Goal: Information Seeking & Learning: Learn about a topic

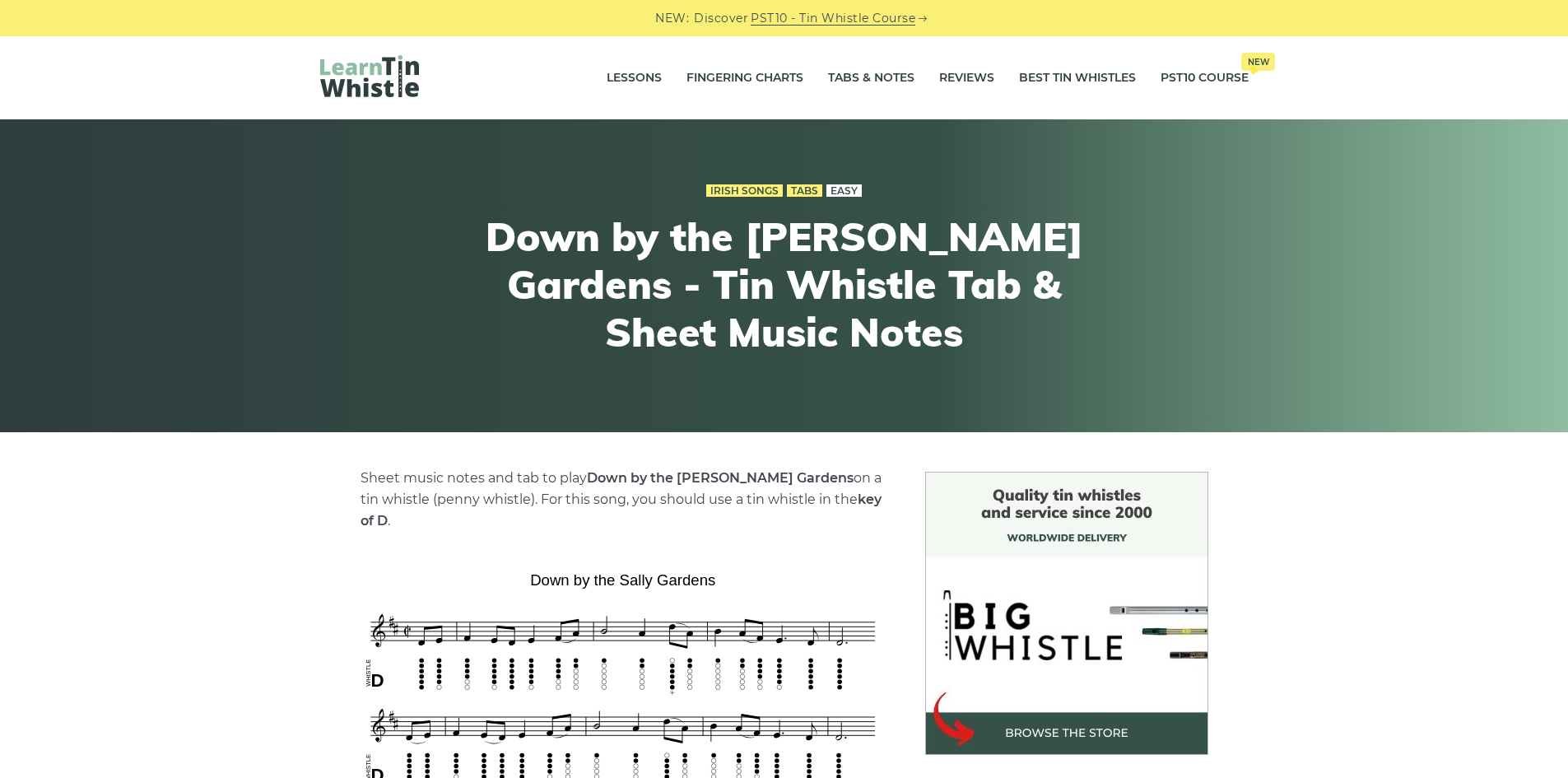
click at [852, 193] on link "Easy" at bounding box center [844, 191] width 35 height 13
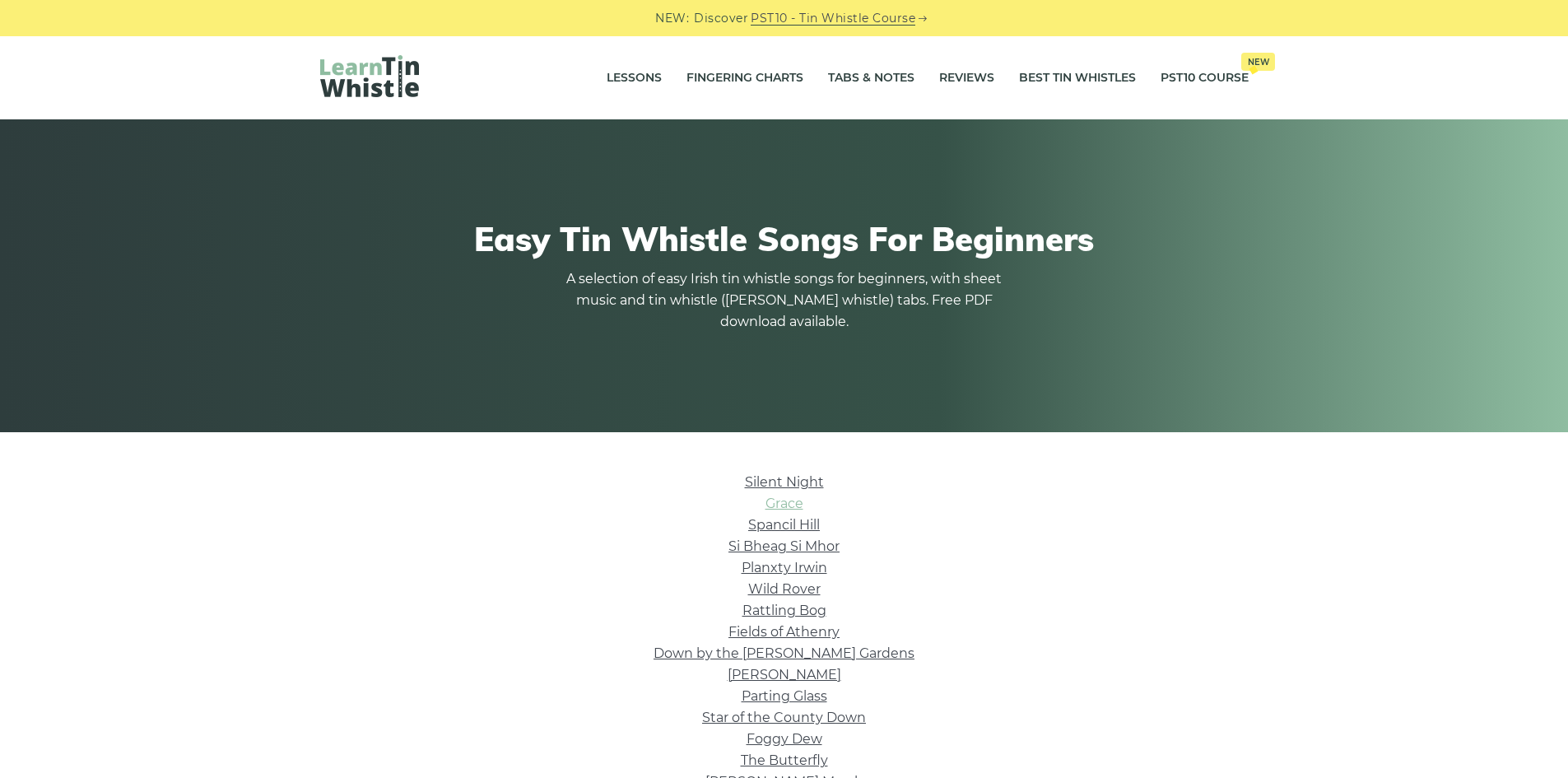
click at [778, 501] on link "Grace" at bounding box center [784, 503] width 38 height 16
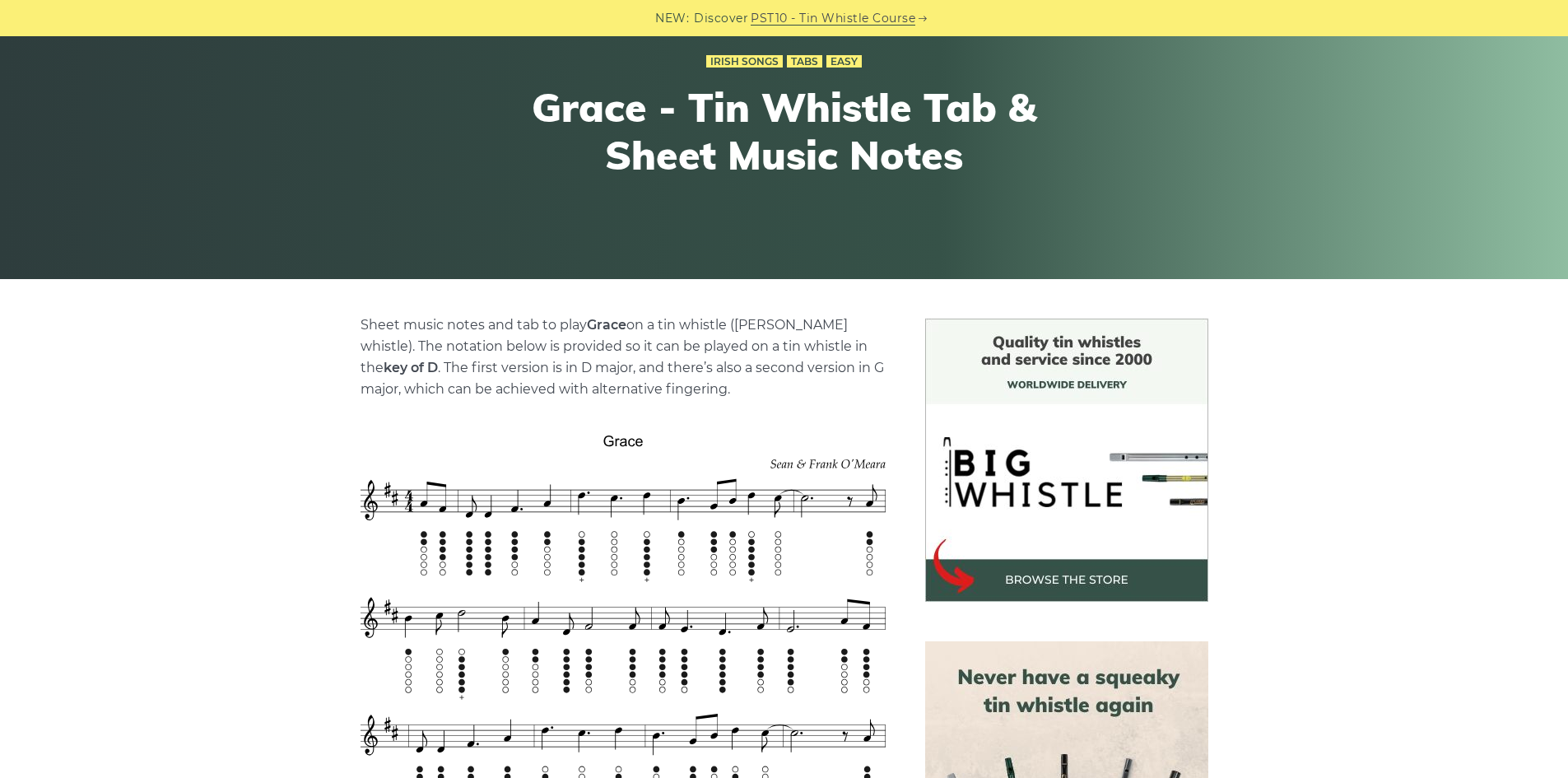
scroll to position [164, 0]
